Goal: Transaction & Acquisition: Book appointment/travel/reservation

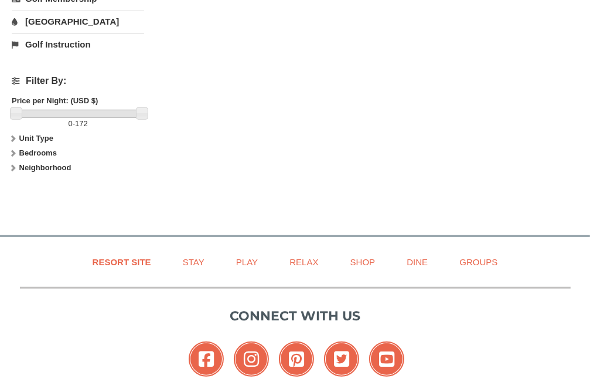
scroll to position [487, 0]
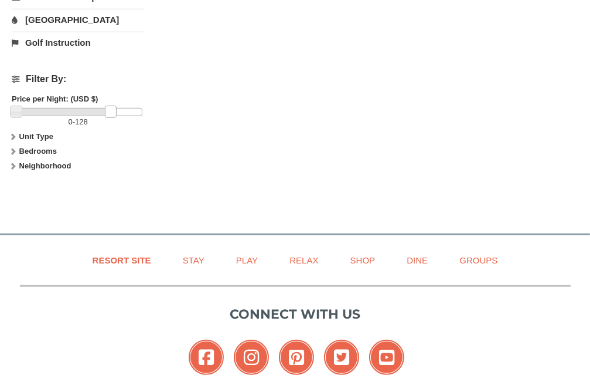
drag, startPoint x: 143, startPoint y: 109, endPoint x: 112, endPoint y: 109, distance: 31.1
click at [112, 109] on link at bounding box center [111, 112] width 12 height 12
click at [9, 135] on icon at bounding box center [13, 137] width 8 height 8
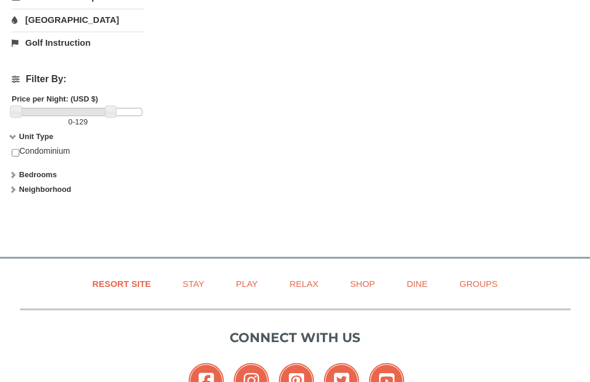
click at [9, 135] on icon at bounding box center [13, 137] width 8 height 8
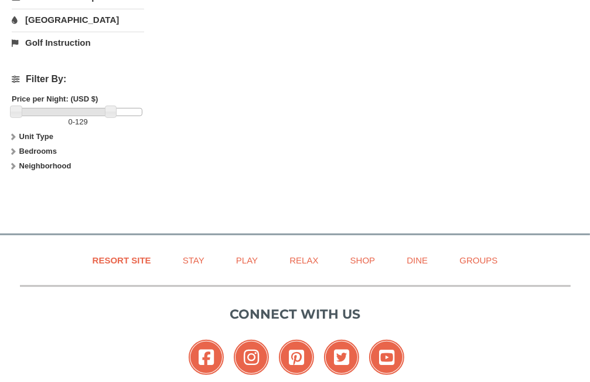
click at [12, 147] on icon at bounding box center [13, 151] width 8 height 8
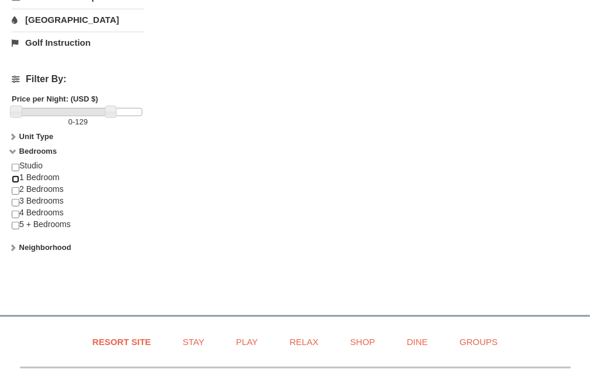
click at [15, 175] on input "checkbox" at bounding box center [16, 179] width 8 height 8
click at [9, 150] on icon at bounding box center [13, 151] width 8 height 8
click at [15, 243] on icon at bounding box center [13, 247] width 8 height 8
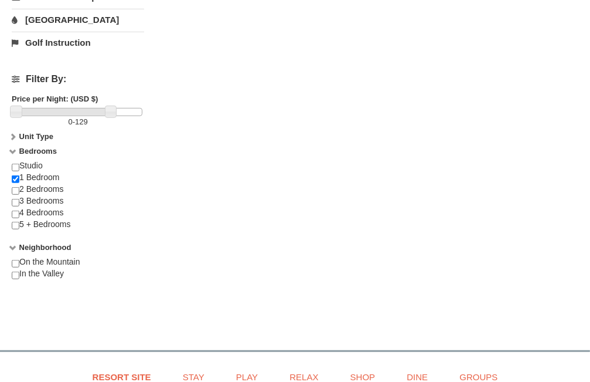
click at [15, 243] on icon at bounding box center [13, 247] width 8 height 8
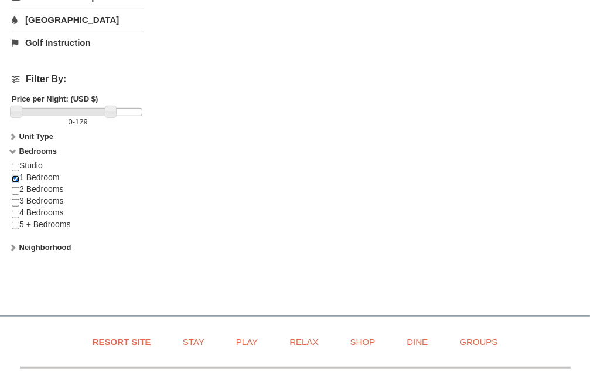
click at [16, 176] on input "checkbox" at bounding box center [16, 179] width 8 height 8
checkbox input "false"
click at [11, 150] on icon at bounding box center [13, 151] width 8 height 8
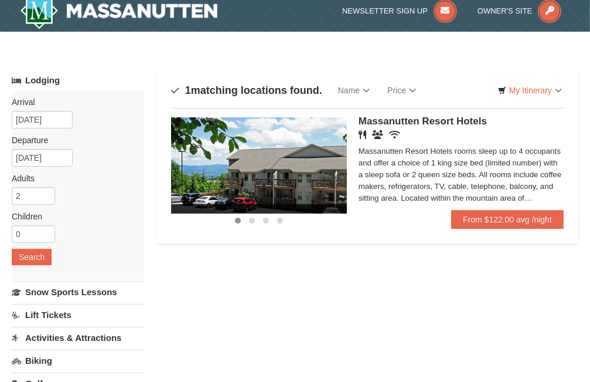
scroll to position [0, 0]
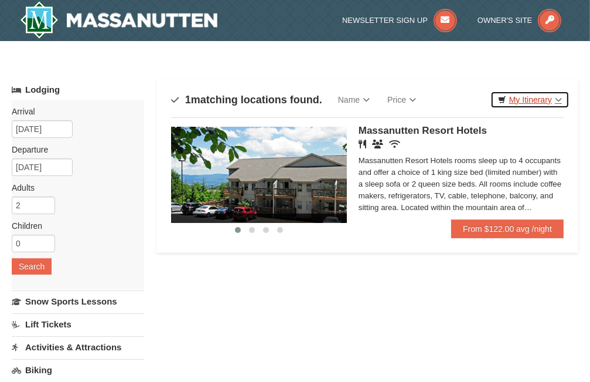
click at [558, 100] on link "My Itinerary" at bounding box center [530, 100] width 79 height 18
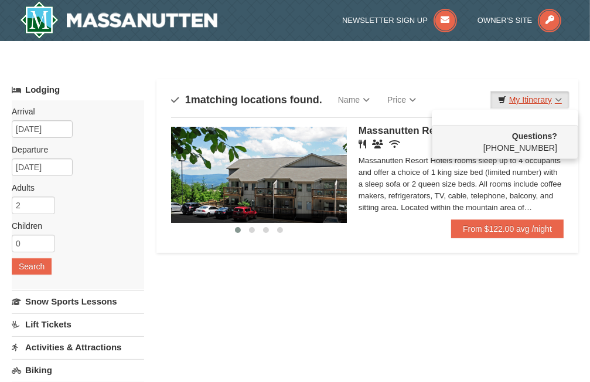
click at [559, 99] on link "My Itinerary" at bounding box center [530, 100] width 79 height 18
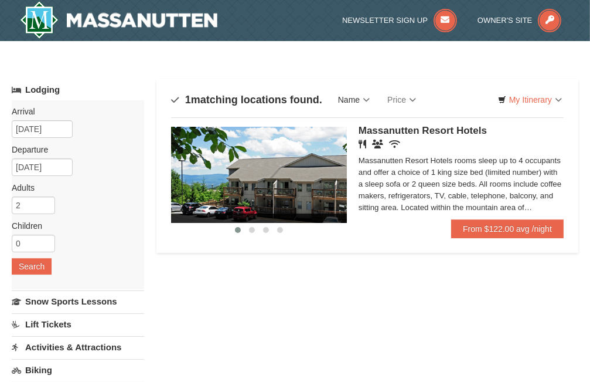
click at [367, 98] on link "Name" at bounding box center [354, 99] width 49 height 23
click at [529, 209] on div "Massanutten Resort Hotels rooms sleep up to 4 occupants and offer a choice of 1…" at bounding box center [461, 184] width 205 height 59
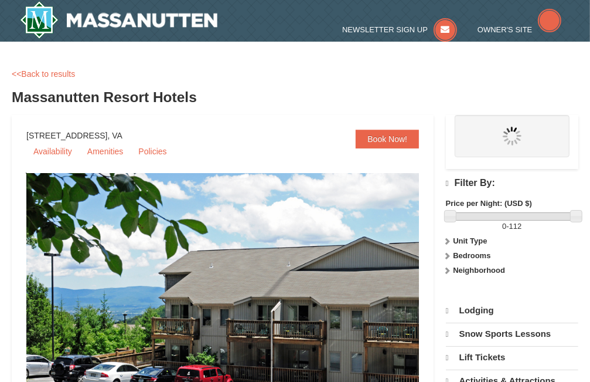
select select "9"
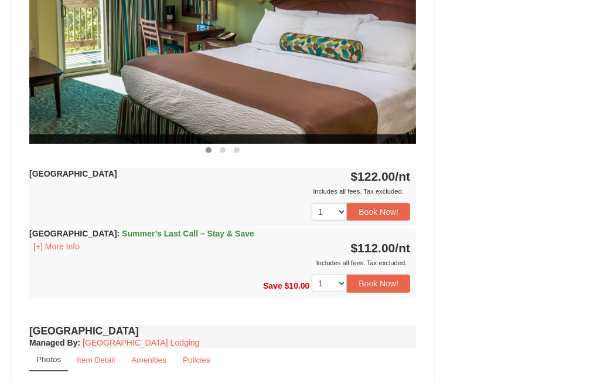
scroll to position [577, 0]
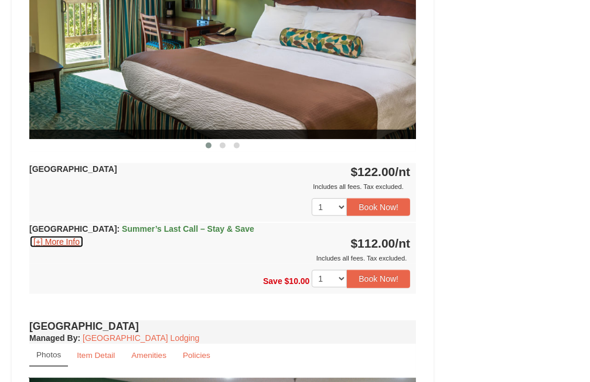
click at [69, 240] on button "[+] More Info" at bounding box center [56, 241] width 55 height 13
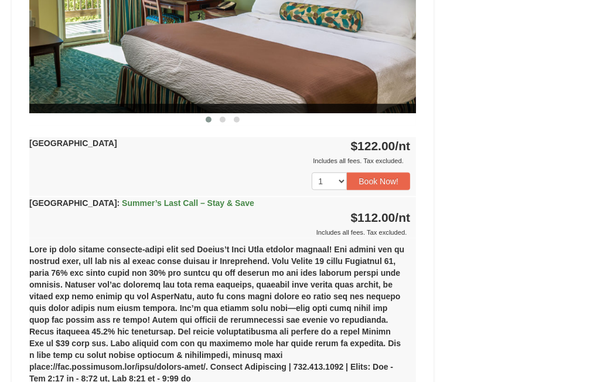
scroll to position [600, 0]
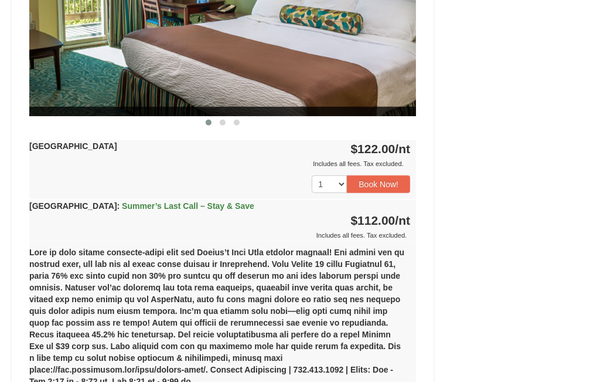
click at [134, 206] on span "Summer’s Last Call – Stay & Save" at bounding box center [188, 205] width 133 height 9
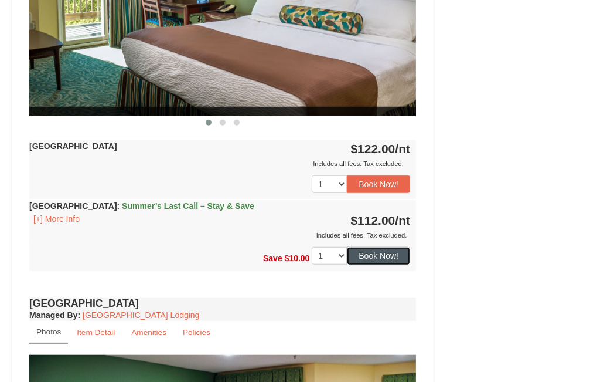
click at [385, 253] on button "Book Now!" at bounding box center [378, 256] width 63 height 18
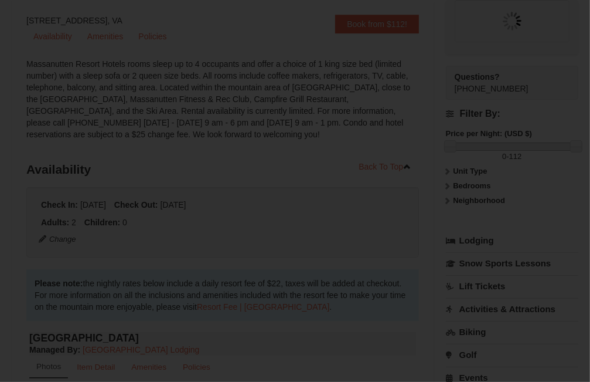
scroll to position [114, 0]
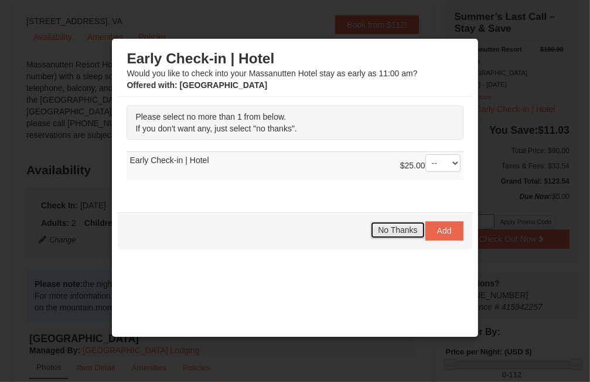
click at [392, 233] on span "No Thanks" at bounding box center [397, 229] width 39 height 9
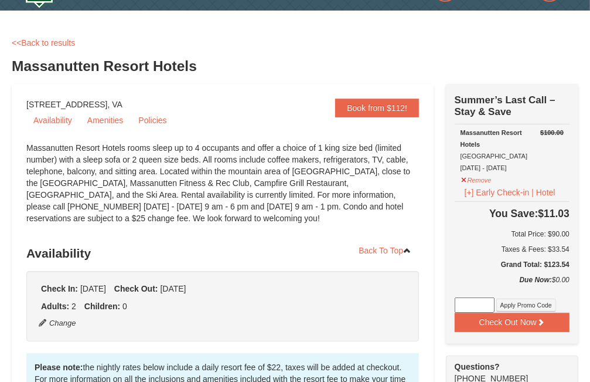
scroll to position [0, 0]
